Goal: Check status: Check status

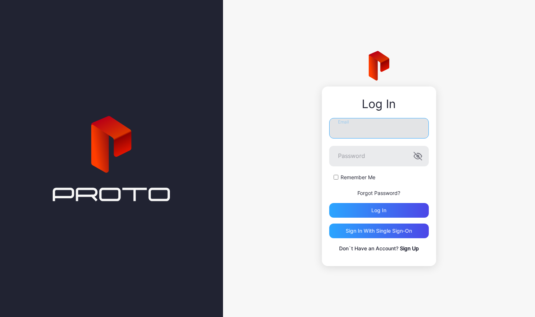
click at [340, 128] on input "Email" at bounding box center [379, 128] width 100 height 20
type input "**********"
click at [329, 203] on button "Log in" at bounding box center [379, 210] width 100 height 15
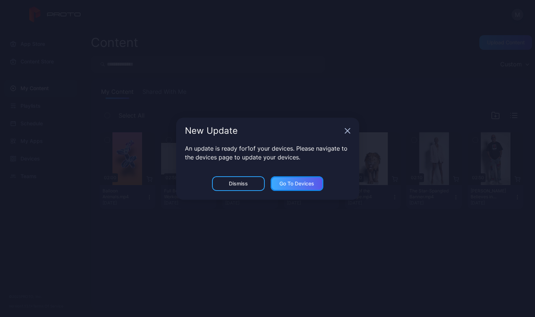
click at [308, 184] on div "Go to devices" at bounding box center [296, 183] width 35 height 6
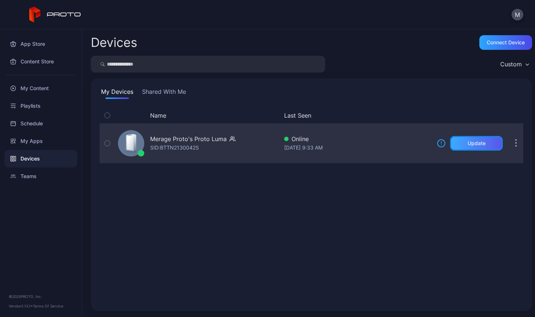
click at [467, 143] on div "Update" at bounding box center [476, 143] width 18 height 6
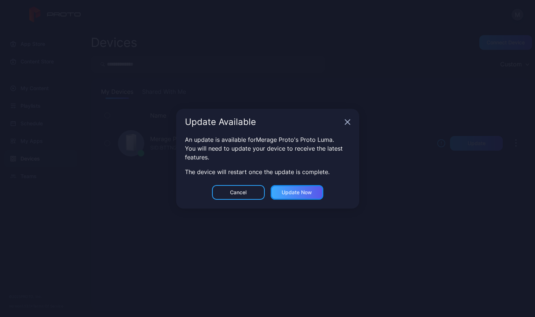
click at [310, 191] on div "Update now" at bounding box center [296, 192] width 30 height 6
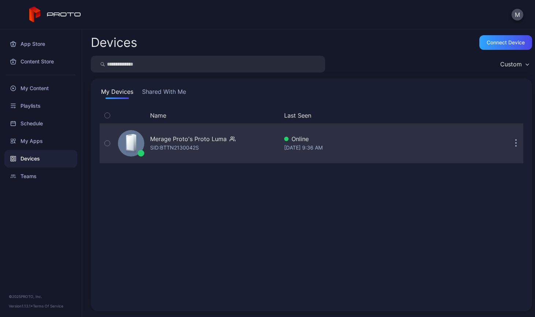
click at [510, 145] on button "button" at bounding box center [515, 143] width 15 height 15
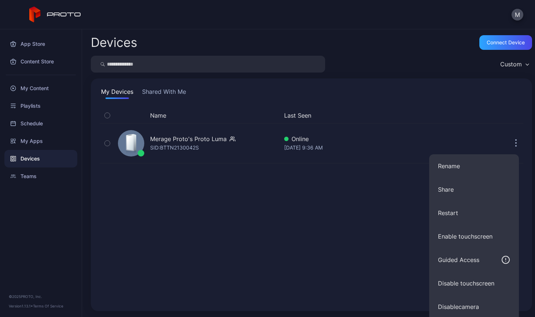
click at [356, 259] on div "Name Last Seen Merage Proto's Proto [PERSON_NAME]: BTTN2130042S Online [DATE] 9…" at bounding box center [311, 205] width 423 height 194
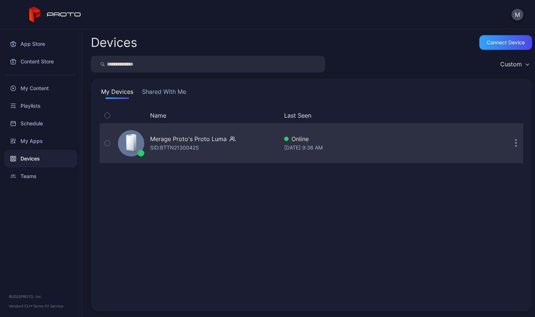
click at [508, 145] on button "button" at bounding box center [515, 143] width 15 height 15
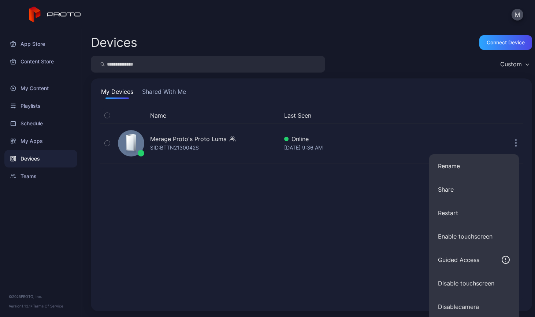
click at [329, 247] on div "Name Last Seen Merage Proto's Proto [PERSON_NAME]: BTTN2130042S Online [DATE] 9…" at bounding box center [311, 205] width 423 height 194
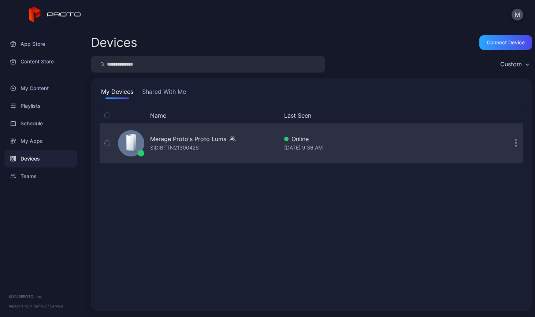
click at [106, 143] on icon "button" at bounding box center [107, 143] width 5 height 8
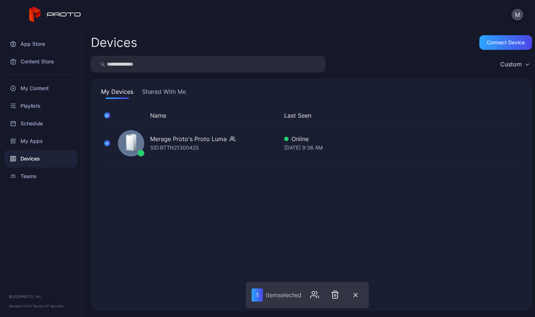
drag, startPoint x: 425, startPoint y: 235, endPoint x: 422, endPoint y: 229, distance: 6.5
click at [425, 235] on div "Name Last Seen Merage Proto's Proto [PERSON_NAME]: BTTN2130042S Online [DATE] 9…" at bounding box center [311, 205] width 423 height 194
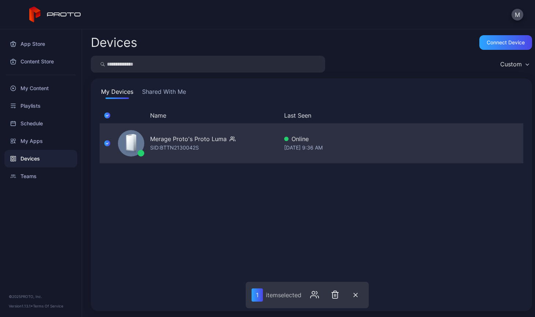
click at [108, 143] on icon "button" at bounding box center [107, 143] width 6 height 8
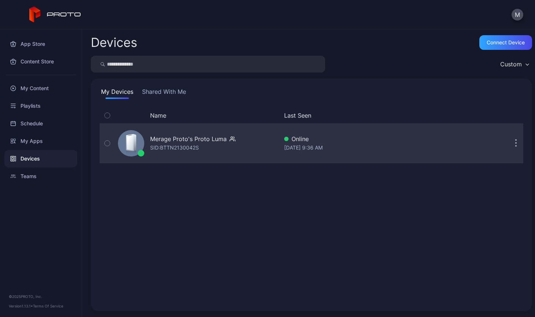
click at [389, 160] on div "Merage Proto's Proto [PERSON_NAME]: BTTN2130042S Online [DATE] 9:36 AM" at bounding box center [311, 143] width 423 height 37
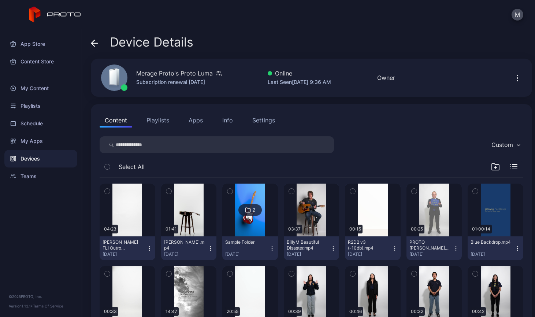
click at [274, 120] on button "Settings" at bounding box center [263, 120] width 33 height 15
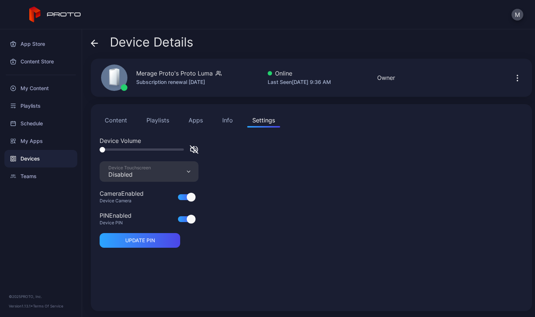
click at [229, 121] on div "Info" at bounding box center [227, 120] width 11 height 9
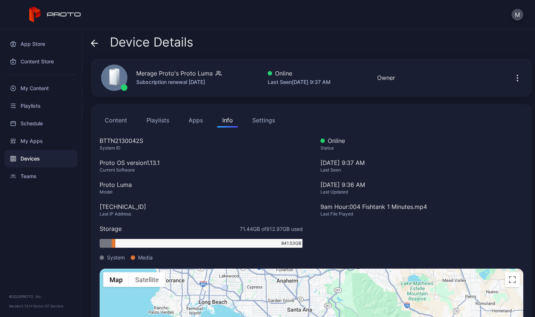
click at [99, 43] on div "Device Details" at bounding box center [142, 44] width 102 height 18
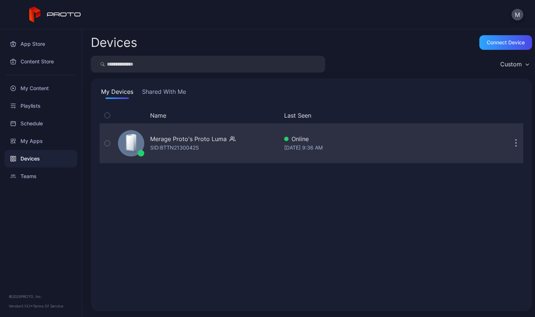
click at [509, 146] on button "button" at bounding box center [515, 143] width 15 height 15
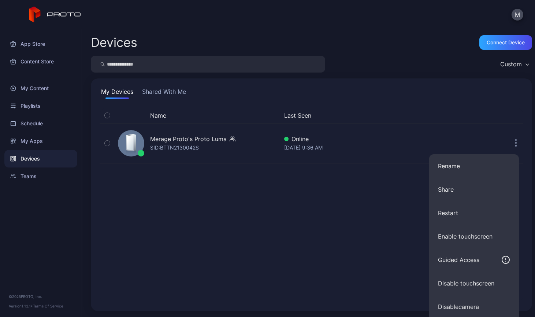
click at [371, 231] on div "Name Last Seen Merage Proto's Proto [PERSON_NAME]: BTTN2130042S Online [DATE] 9…" at bounding box center [311, 205] width 423 height 194
